Goal: Transaction & Acquisition: Subscribe to service/newsletter

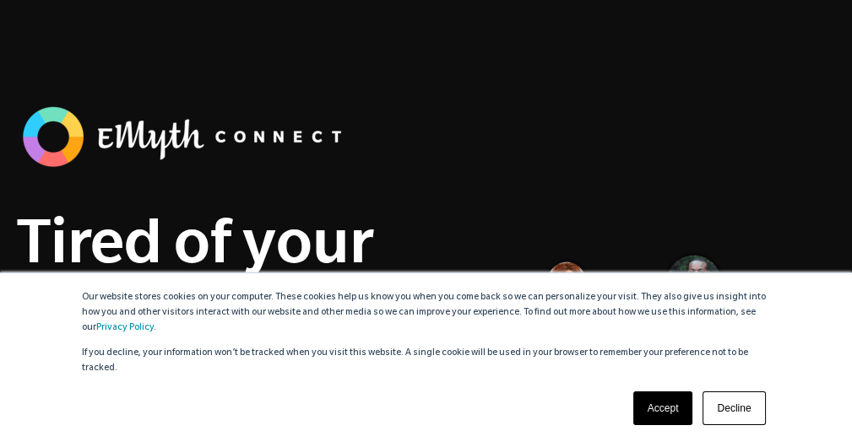
click at [650, 414] on link "Accept" at bounding box center [663, 409] width 60 height 34
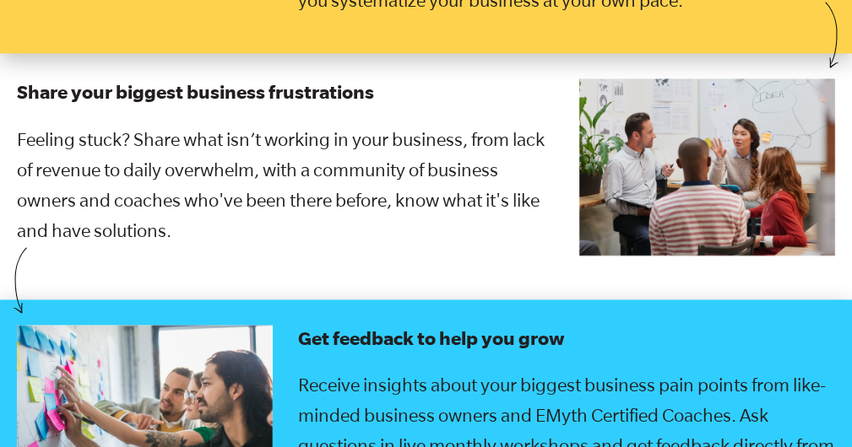
scroll to position [3545, 0]
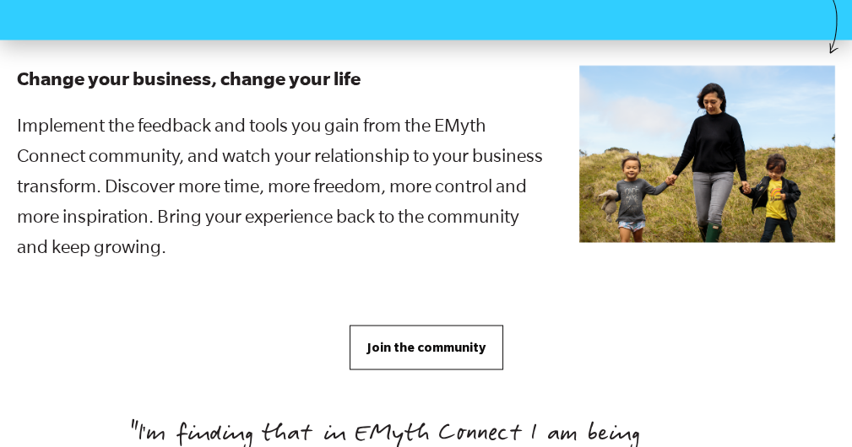
click at [458, 344] on span "Join the community" at bounding box center [426, 347] width 118 height 19
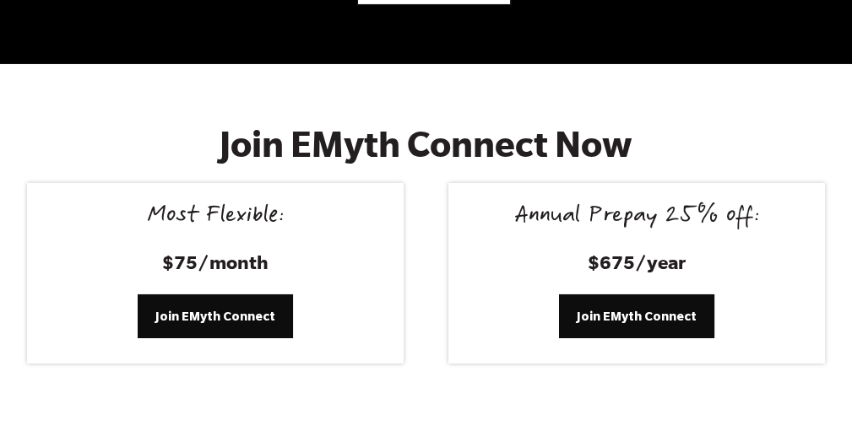
scroll to position [7128, 0]
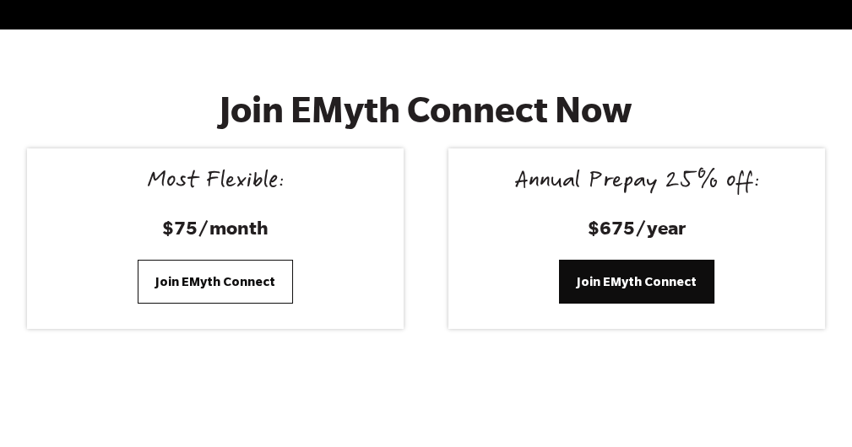
click at [204, 273] on span "Join EMyth Connect" at bounding box center [215, 282] width 120 height 19
